Goal: Information Seeking & Learning: Learn about a topic

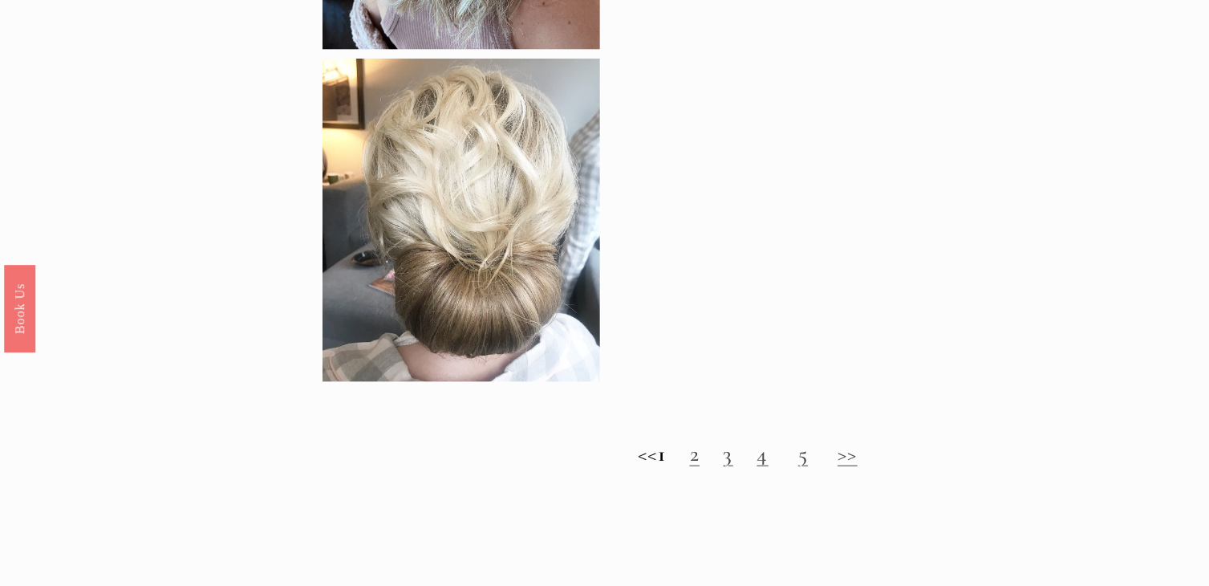
scroll to position [1506, 0]
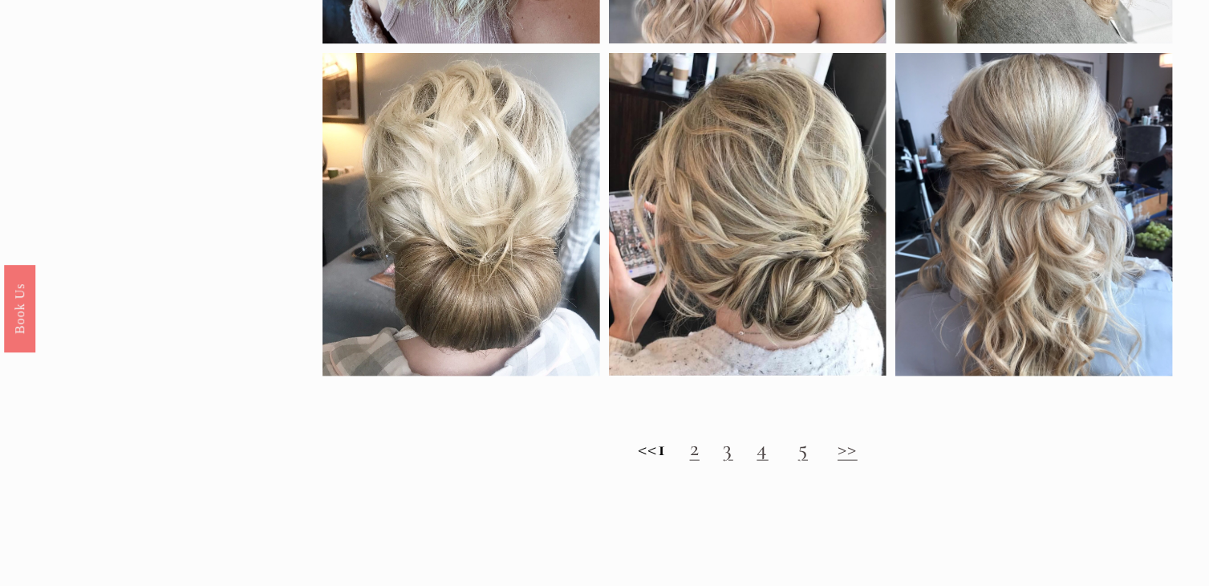
click at [700, 461] on link "2" at bounding box center [695, 447] width 10 height 27
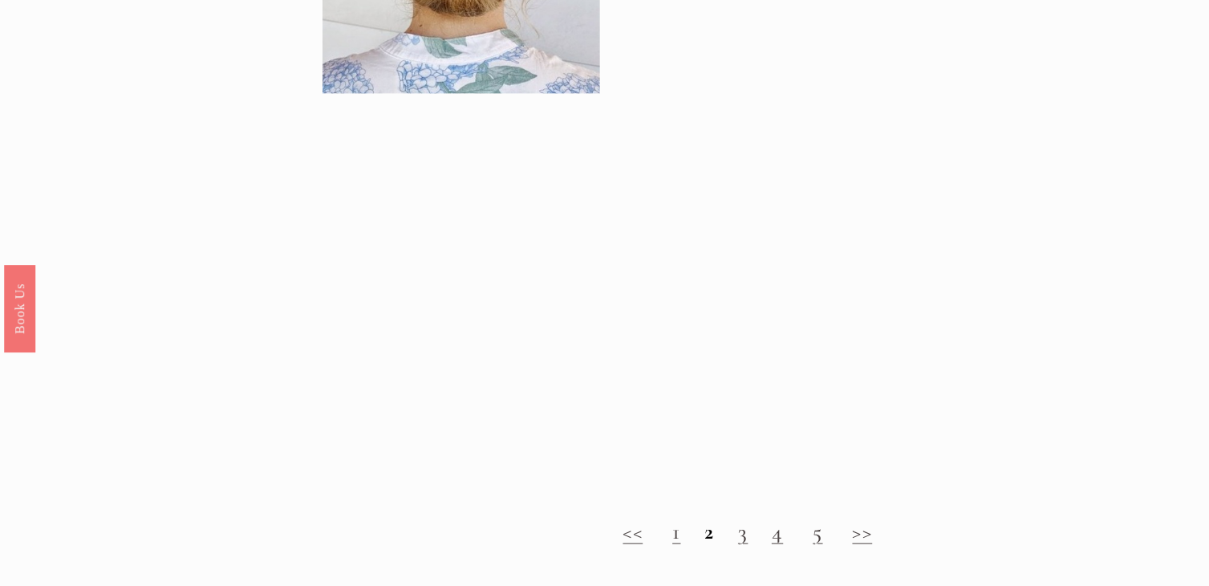
scroll to position [1557, 0]
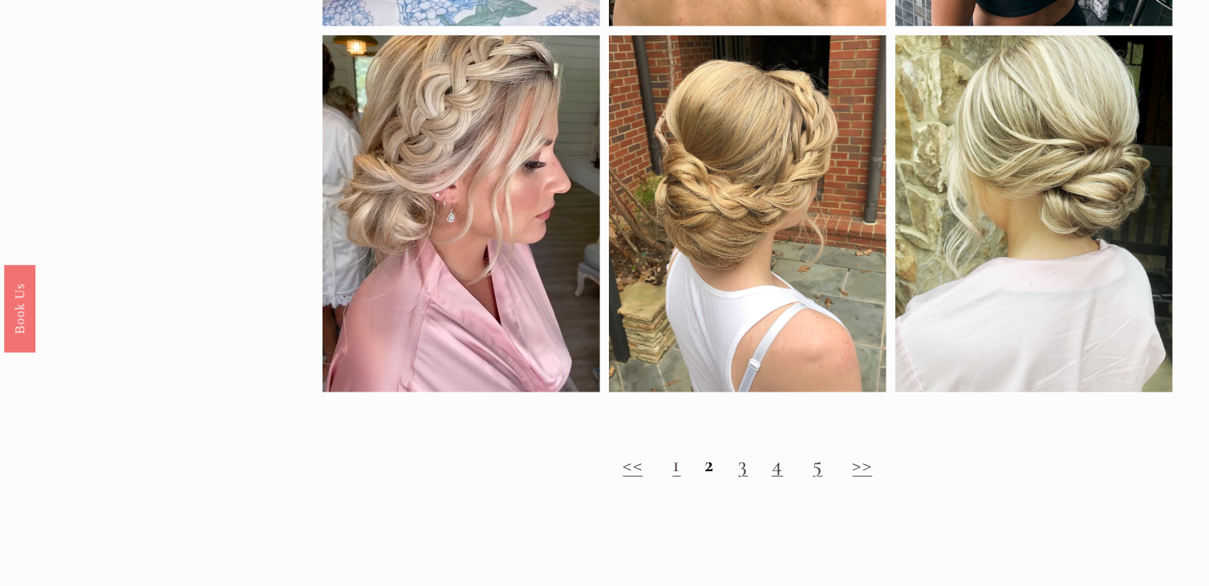
click at [742, 477] on link "3" at bounding box center [743, 463] width 10 height 27
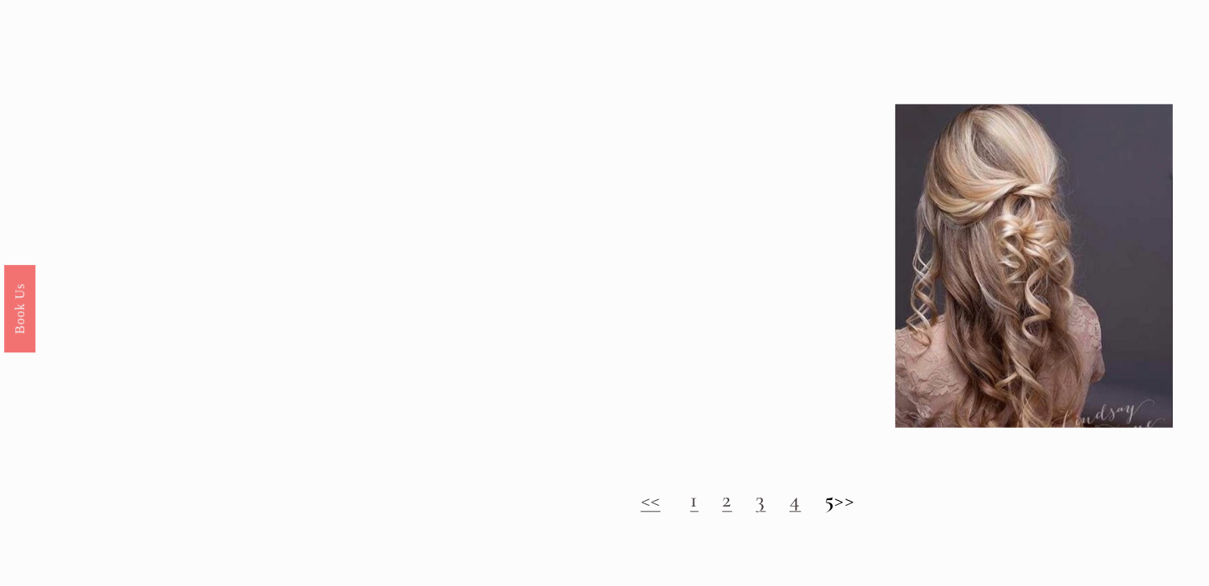
scroll to position [1545, 0]
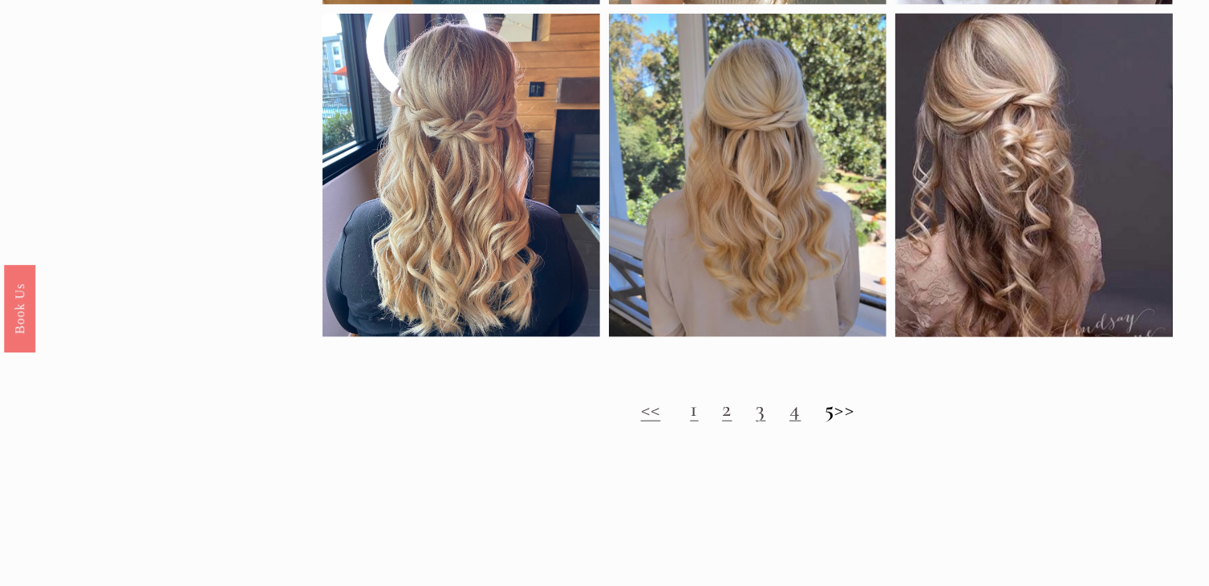
click at [790, 422] on link "4" at bounding box center [795, 408] width 11 height 27
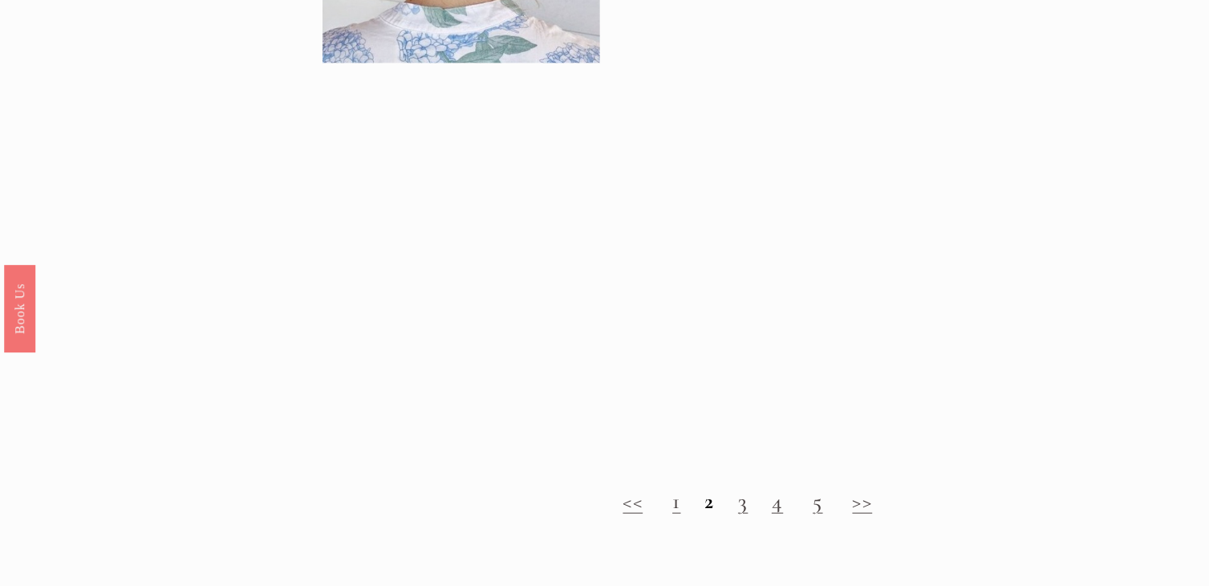
scroll to position [1523, 0]
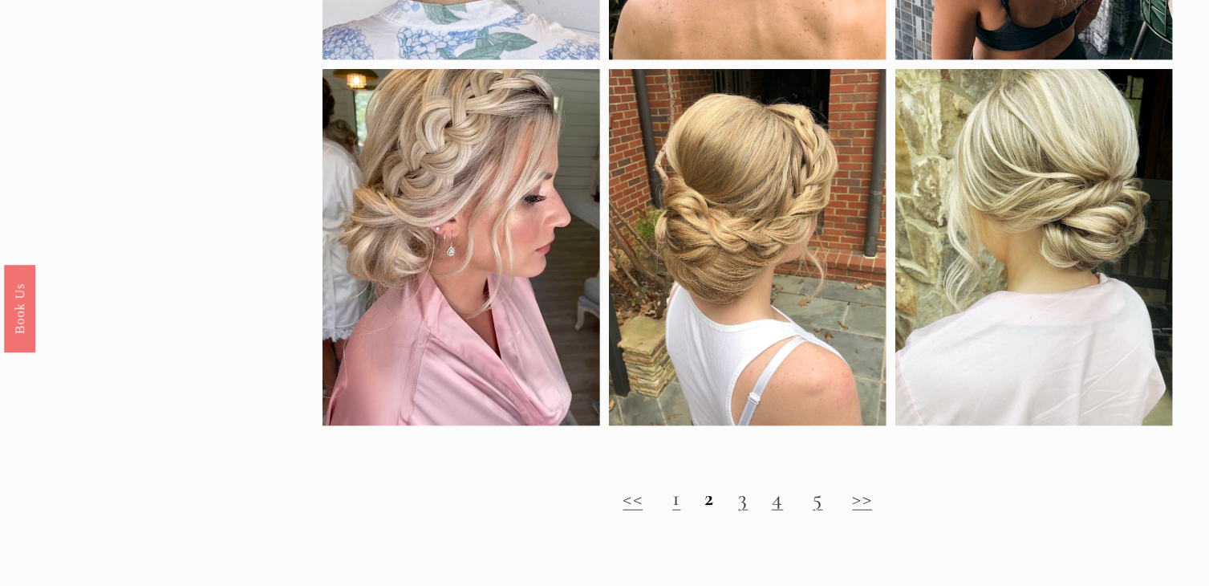
click at [822, 511] on link "5" at bounding box center [818, 497] width 10 height 27
